Goal: Task Accomplishment & Management: Use online tool/utility

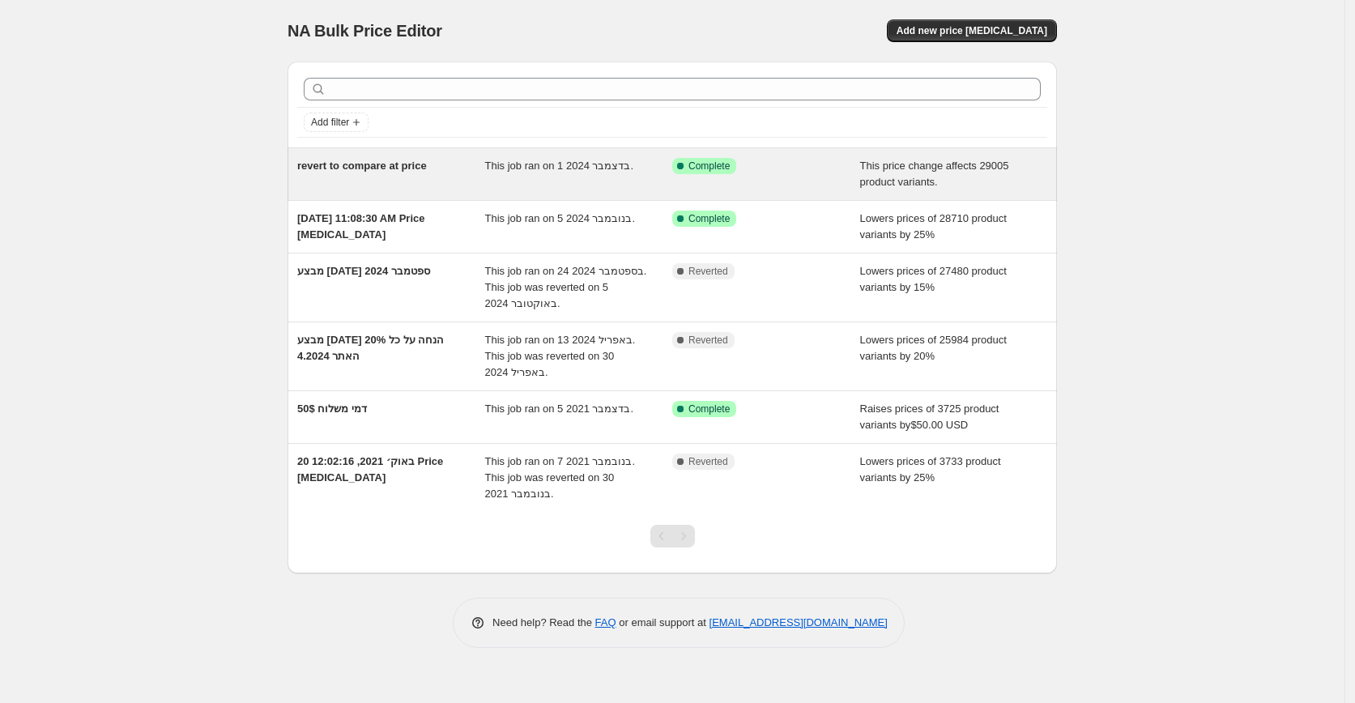
click at [613, 164] on span "This job ran on 1 בדצמבר 2024." at bounding box center [559, 166] width 149 height 12
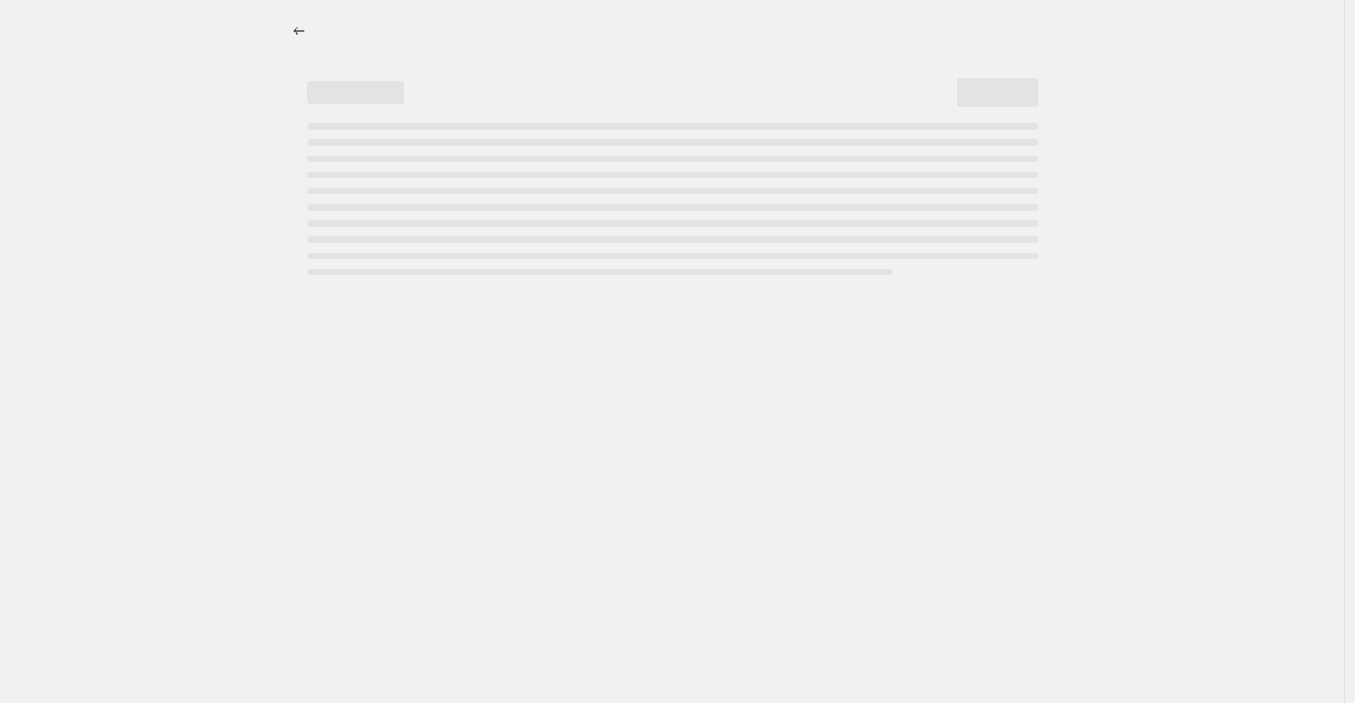
select select "ecap"
select select "remove"
